Goal: Transaction & Acquisition: Purchase product/service

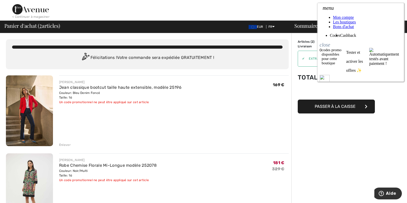
click at [330, 40] on icon "close" at bounding box center [325, 44] width 11 height 8
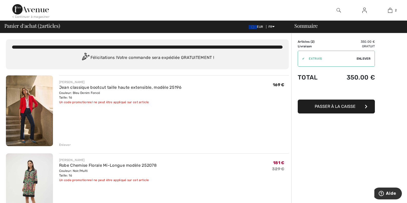
click at [337, 107] on span "Passer à la caisse" at bounding box center [335, 106] width 41 height 5
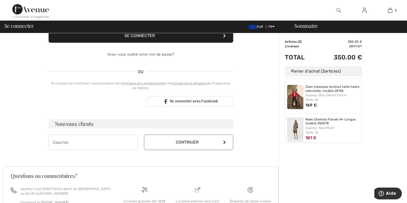
scroll to position [103, 0]
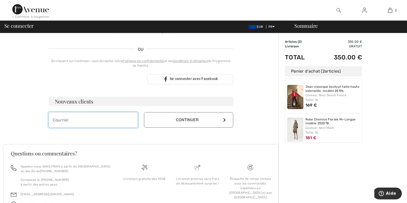
click at [125, 125] on input "email" at bounding box center [93, 119] width 89 height 15
type input "christelle.collos@wanadoo.fr"
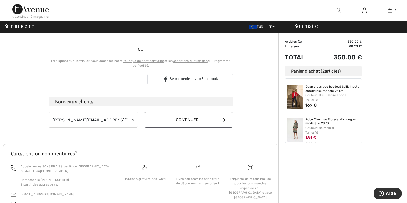
click at [193, 121] on button "Continuer" at bounding box center [188, 119] width 89 height 15
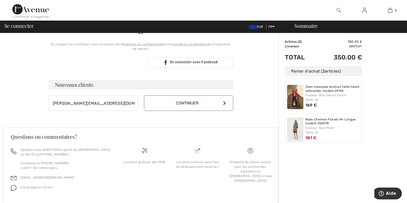
scroll to position [134, 0]
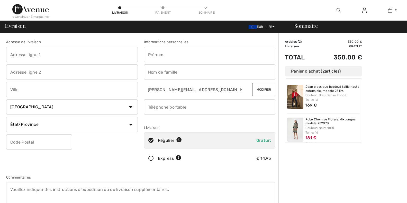
checkbox input "true"
click at [94, 53] on input "text" at bounding box center [72, 54] width 132 height 15
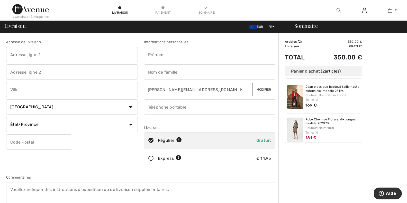
type input "498, Rue du Souillet"
type input "Rue du Souillet"
type input "Ecaquelon"
select select "FR"
type input "27290"
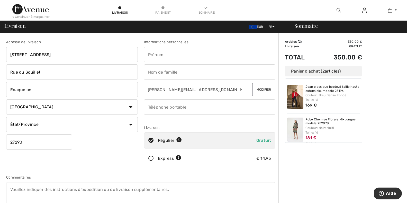
type input "PETEL Christelle"
type input "COLLOS"
type input "0648868425"
click at [161, 54] on input "PETEL Christelle" at bounding box center [210, 54] width 132 height 15
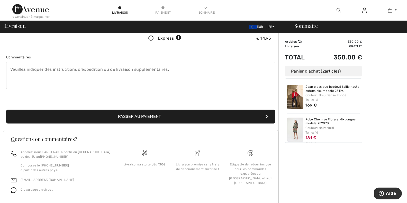
scroll to position [111, 0]
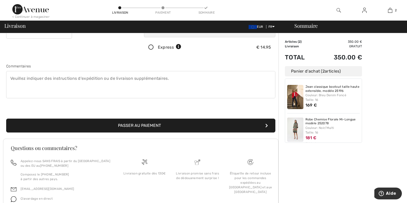
type input "Christelle"
click at [191, 122] on button "Passer au paiement" at bounding box center [140, 126] width 269 height 14
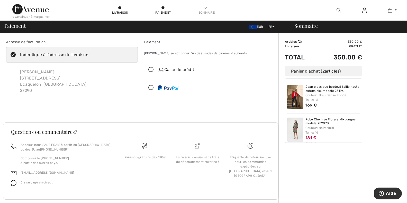
click at [181, 68] on div "Carte de crédit" at bounding box center [215, 70] width 114 height 6
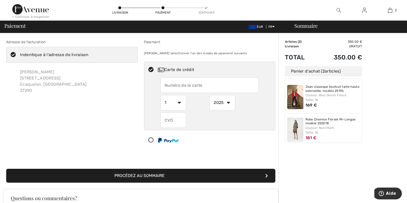
click at [205, 87] on input "text" at bounding box center [209, 84] width 98 height 15
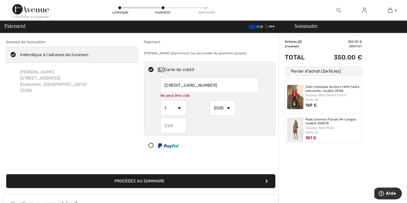
type input "4633443361354102"
click at [177, 107] on select "1 2 3 4 5 6 7 8 9 10 11 12" at bounding box center [173, 107] width 26 height 15
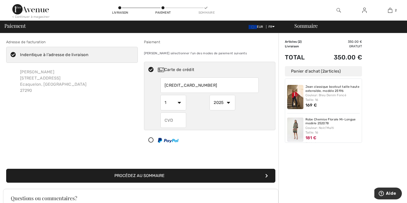
select select "9"
click at [160, 95] on select "1 2 3 4 5 6 7 8 9 10 11 12" at bounding box center [173, 102] width 26 height 15
click at [234, 100] on select "2025 2026 2027 2028 2029 2030 2031 2032 2033 2034 2035" at bounding box center [223, 102] width 26 height 15
select select "2026"
click at [210, 95] on select "2025 2026 2027 2028 2029 2030 2031 2032 2033 2034 2035" at bounding box center [223, 102] width 26 height 15
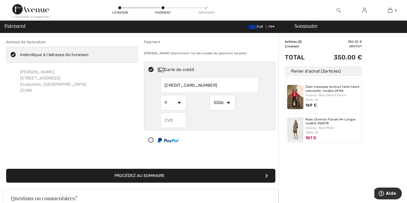
click at [173, 126] on input "text" at bounding box center [173, 119] width 26 height 15
type input "609"
click at [164, 174] on button "Procédez au sommaire" at bounding box center [140, 176] width 269 height 14
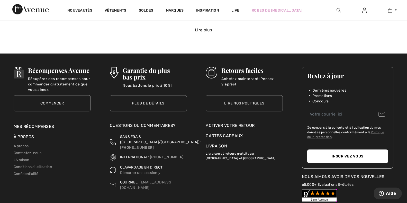
scroll to position [1908, 0]
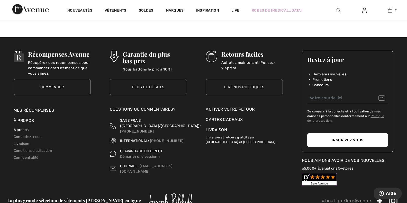
click at [18, 131] on link "À propos" at bounding box center [21, 130] width 15 height 4
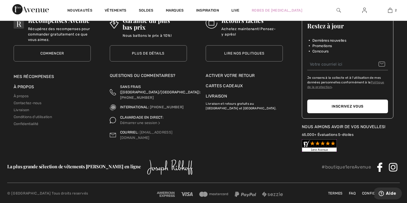
scroll to position [651, 0]
click at [35, 101] on link "Contactez-nous" at bounding box center [28, 103] width 28 height 4
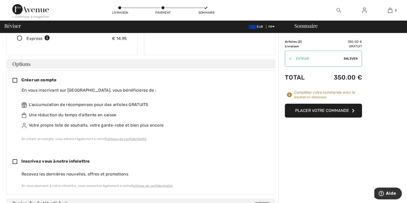
scroll to position [103, 0]
click at [301, 114] on button "Placer votre commande" at bounding box center [323, 111] width 77 height 14
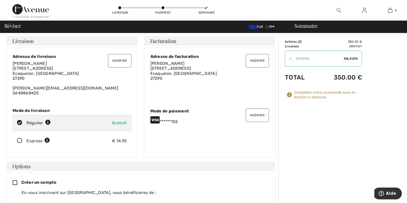
scroll to position [0, 0]
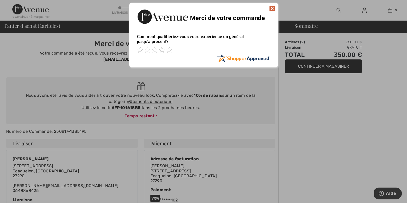
click at [271, 11] on img at bounding box center [272, 8] width 6 height 6
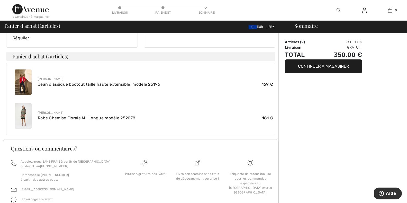
scroll to position [189, 0]
